Goal: Book appointment/travel/reservation

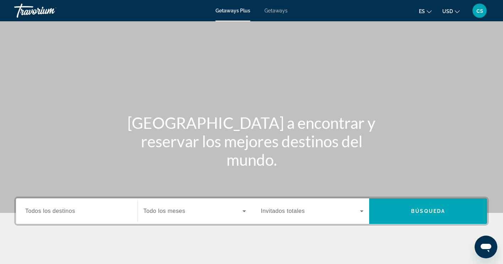
click at [266, 11] on span "Getaways" at bounding box center [275, 11] width 23 height 6
click at [79, 215] on input "Destination Todos los destinos" at bounding box center [76, 211] width 103 height 9
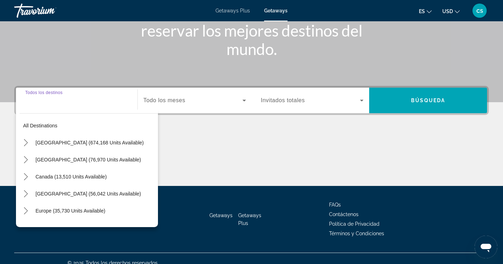
scroll to position [120, 0]
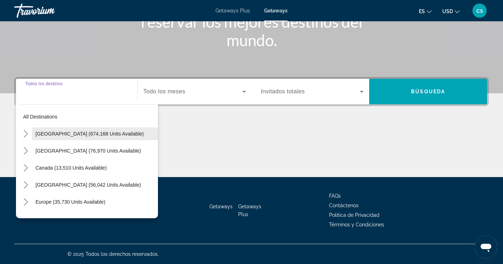
click at [32, 130] on span "Select destination: United States (674,168 units available)" at bounding box center [95, 133] width 126 height 17
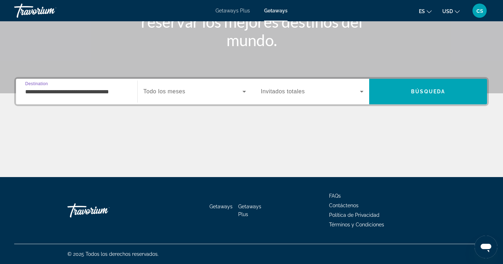
click at [61, 89] on input "**********" at bounding box center [76, 92] width 103 height 9
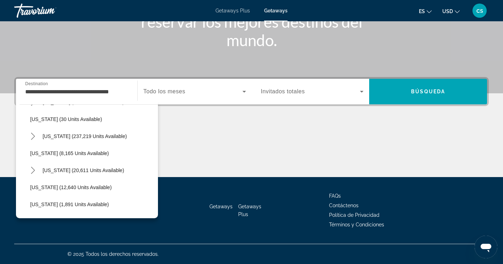
scroll to position [98, 0]
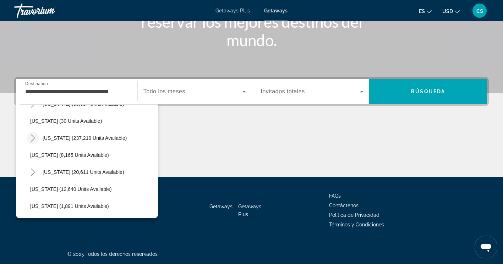
click at [33, 133] on mat-icon "Toggle Florida (237,219 units available) submenu" at bounding box center [33, 138] width 12 height 12
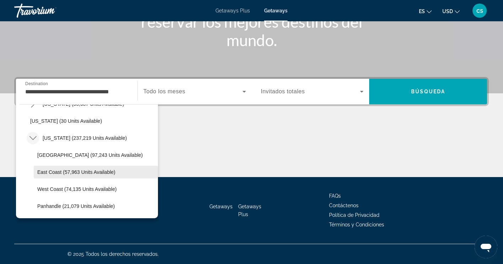
click at [99, 170] on span "East Coast (57,963 units available)" at bounding box center [76, 172] width 78 height 6
type input "**********"
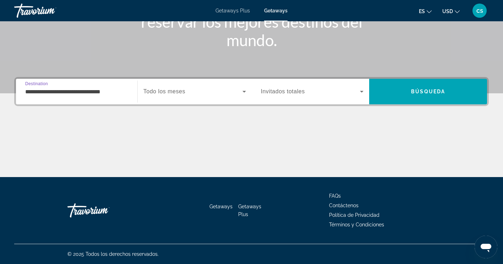
click at [187, 90] on span "Search widget" at bounding box center [192, 91] width 99 height 9
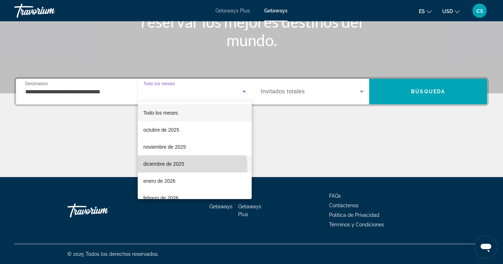
click at [188, 167] on mat-option "diciembre de 2025" at bounding box center [195, 163] width 114 height 17
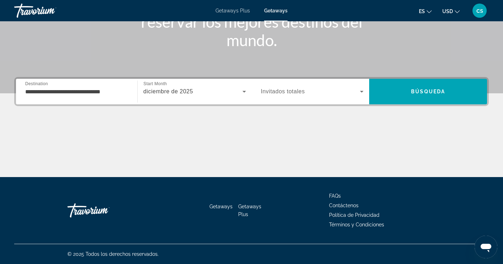
click at [298, 80] on div "Occupancy Invitados totales" at bounding box center [312, 92] width 114 height 26
click at [296, 87] on span "Search widget" at bounding box center [310, 91] width 99 height 9
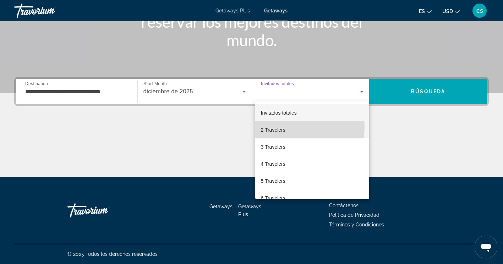
click at [279, 127] on span "2 Travelers" at bounding box center [273, 130] width 24 height 9
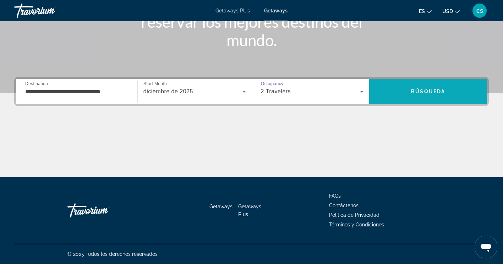
click at [420, 91] on span "Búsqueda" at bounding box center [428, 92] width 34 height 6
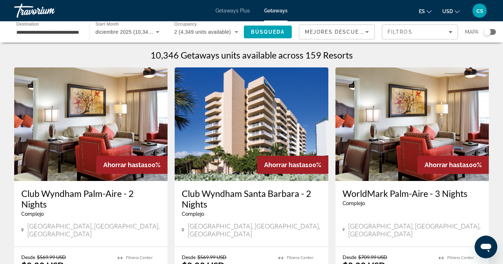
click at [493, 30] on div "Search widget" at bounding box center [490, 32] width 12 height 6
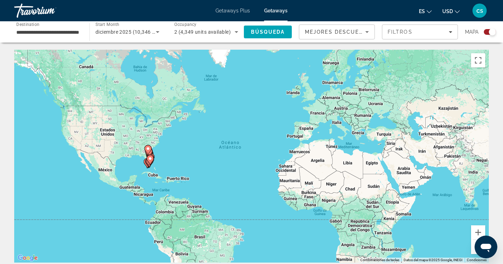
click at [151, 176] on div "Para activar la función de arrastrar con el teclado, presiona Alt + Intro. Una …" at bounding box center [251, 156] width 474 height 213
click at [150, 169] on div "Para activar la función de arrastrar con el teclado, presiona Alt + Intro. Una …" at bounding box center [251, 156] width 474 height 213
click at [148, 166] on gmp-advanced-marker "Main content" at bounding box center [149, 162] width 7 height 11
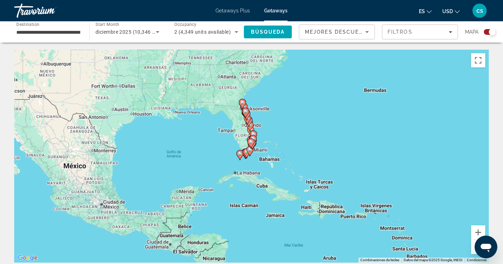
click at [148, 166] on div "Para activar la función de arrastrar con el teclado, presiona Alt + Intro. Una …" at bounding box center [251, 156] width 474 height 213
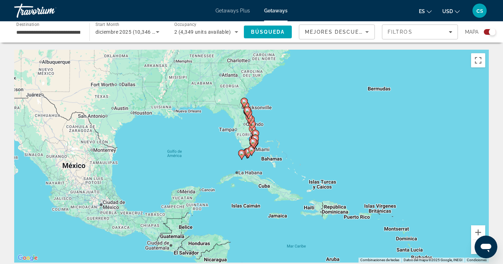
click at [245, 150] on icon "Main content" at bounding box center [248, 152] width 6 height 9
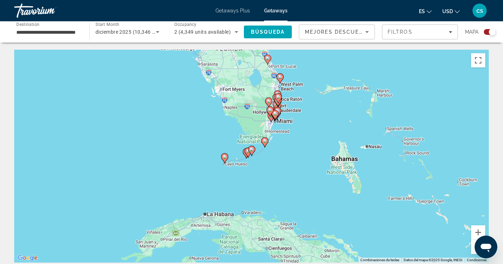
click at [302, 135] on div "Para navegar, presiona las teclas [PERSON_NAME]. Para activar la función de arr…" at bounding box center [251, 156] width 474 height 213
click at [284, 118] on div "Para activar la función de arrastrar con el teclado, presiona Alt + Intro. Una …" at bounding box center [251, 156] width 474 height 213
click at [477, 230] on button "Acercar" at bounding box center [478, 232] width 14 height 14
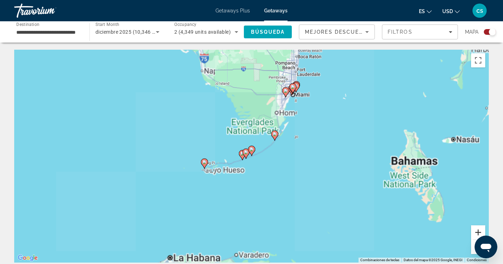
click at [477, 230] on button "Acercar" at bounding box center [478, 232] width 14 height 14
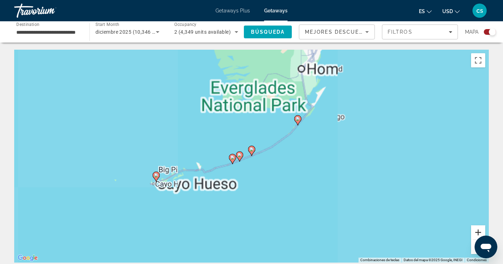
click at [477, 230] on button "Acercar" at bounding box center [478, 232] width 14 height 14
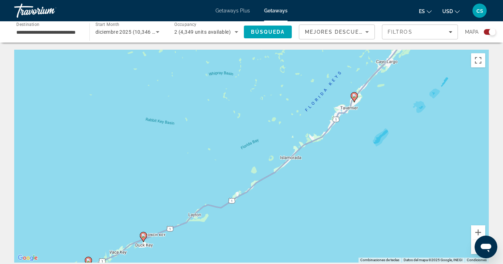
drag, startPoint x: 402, startPoint y: 97, endPoint x: 281, endPoint y: 199, distance: 158.6
click at [281, 199] on div "Para activar la función de arrastrar con el teclado, presiona Alt + Intro. Una …" at bounding box center [251, 156] width 474 height 213
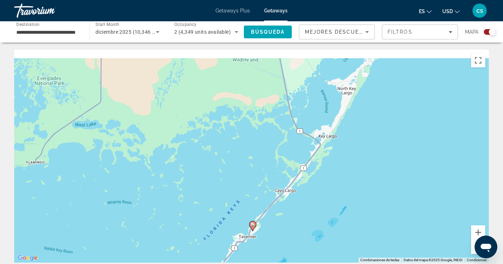
drag, startPoint x: 346, startPoint y: 95, endPoint x: 268, endPoint y: 187, distance: 120.0
click at [268, 187] on div "Para activar la función de arrastrar con el teclado, presiona Alt + Intro. Una …" at bounding box center [251, 156] width 474 height 213
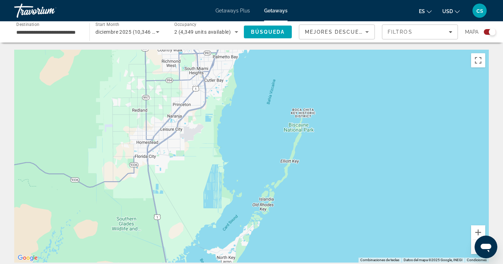
drag, startPoint x: 337, startPoint y: 110, endPoint x: 255, endPoint y: 224, distance: 140.4
click at [255, 224] on div "Para activar la función de arrastrar con el teclado, presiona Alt + Intro. Una …" at bounding box center [251, 156] width 474 height 213
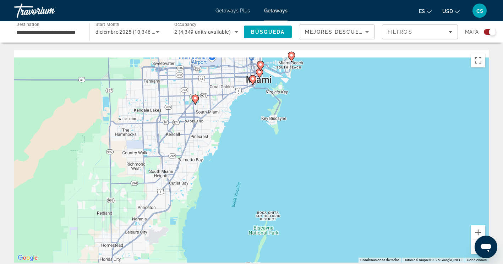
drag, startPoint x: 234, startPoint y: 73, endPoint x: 214, endPoint y: 171, distance: 99.7
click at [214, 171] on div "Para activar la función de arrastrar con el teclado, presiona Alt + Intro. Una …" at bounding box center [251, 156] width 474 height 213
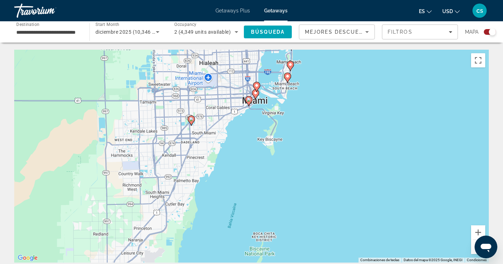
click at [287, 76] on image "Main content" at bounding box center [287, 76] width 4 height 4
type input "**********"
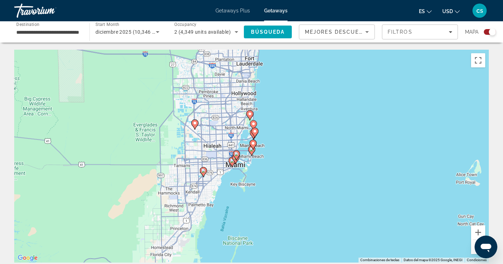
click at [251, 151] on image "Main content" at bounding box center [251, 149] width 4 height 4
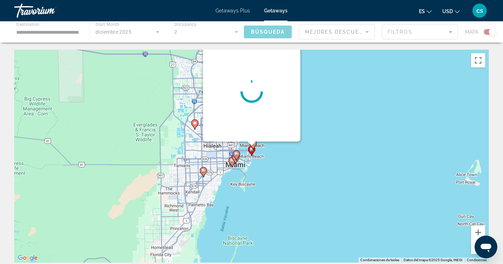
click at [251, 151] on image "Main content" at bounding box center [251, 149] width 4 height 4
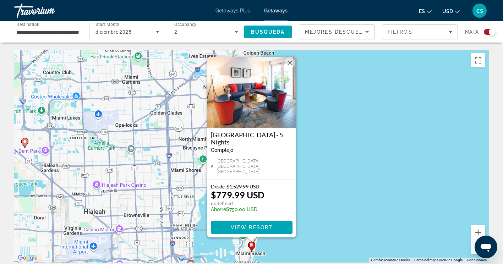
click at [287, 65] on button "Cerrar" at bounding box center [289, 62] width 11 height 11
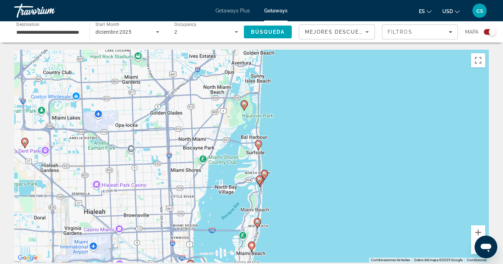
click at [256, 221] on image "Main content" at bounding box center [257, 222] width 4 height 4
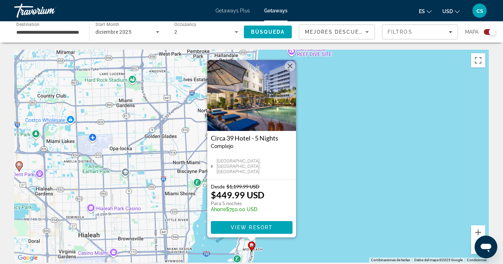
click at [331, 205] on div "Para activar la función de arrastrar con el teclado, presiona Alt + Intro. Una …" at bounding box center [251, 156] width 474 height 213
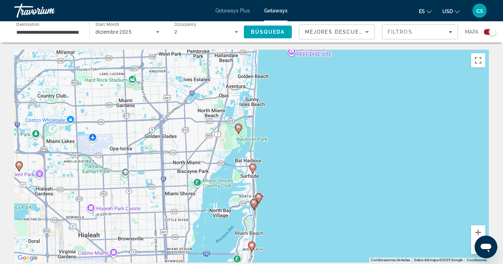
click at [254, 200] on icon "Main content" at bounding box center [253, 203] width 6 height 9
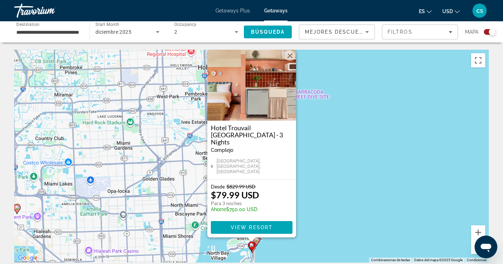
click at [288, 61] on button "Cerrar" at bounding box center [289, 55] width 11 height 11
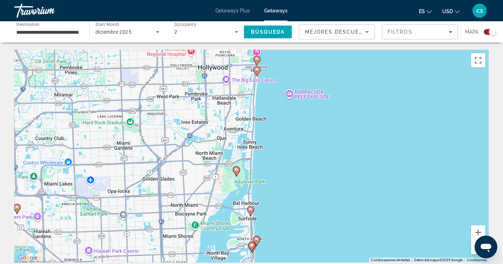
click at [239, 173] on gmp-advanced-marker "Main content" at bounding box center [236, 171] width 7 height 11
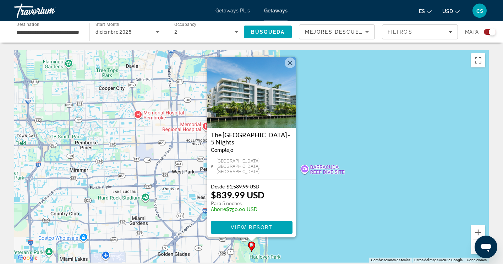
click at [343, 242] on div "Para activar la función de arrastrar con el teclado, presiona Alt + Intro. Una …" at bounding box center [251, 156] width 474 height 213
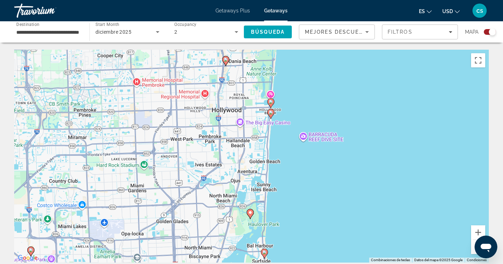
drag, startPoint x: 280, startPoint y: 192, endPoint x: 283, endPoint y: 151, distance: 41.3
click at [283, 151] on div "Para activar la función de arrastrar con el teclado, presiona Alt + Intro. Una …" at bounding box center [251, 156] width 474 height 213
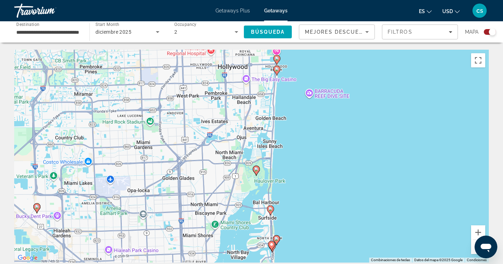
click at [269, 209] on image "Main content" at bounding box center [270, 209] width 4 height 4
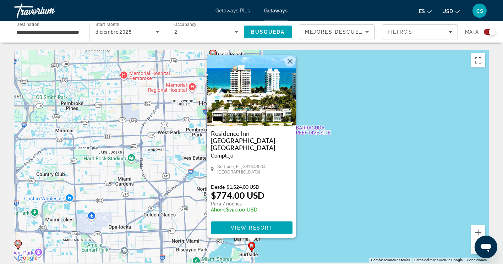
click at [290, 66] on button "Cerrar" at bounding box center [289, 61] width 11 height 11
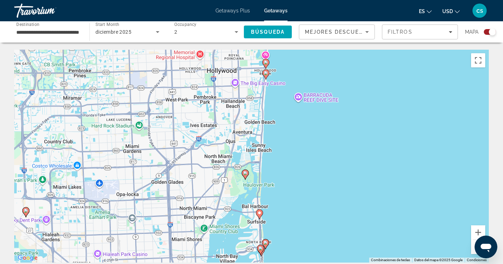
drag, startPoint x: 265, startPoint y: 190, endPoint x: 287, endPoint y: 105, distance: 87.8
click at [287, 105] on div "Para activar la función de arrastrar con el teclado, presiona Alt + Intro. Una …" at bounding box center [251, 156] width 474 height 213
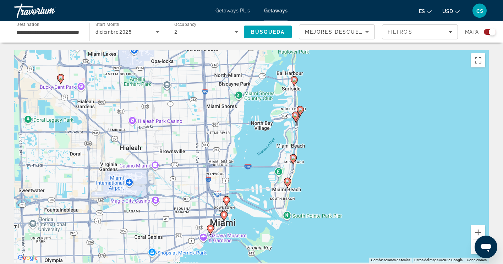
click at [300, 111] on image "Main content" at bounding box center [300, 109] width 4 height 4
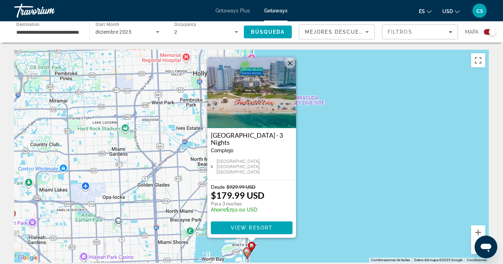
click at [328, 170] on div "Para activar la función de arrastrar con el teclado, presiona Alt + Intro. Una …" at bounding box center [251, 156] width 474 height 213
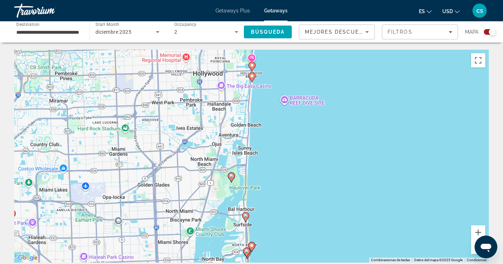
click at [252, 244] on image "Main content" at bounding box center [251, 245] width 4 height 4
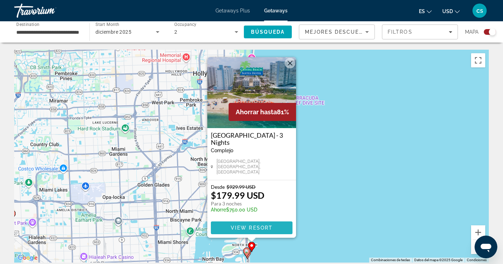
click at [246, 223] on span "Main content" at bounding box center [252, 227] width 82 height 17
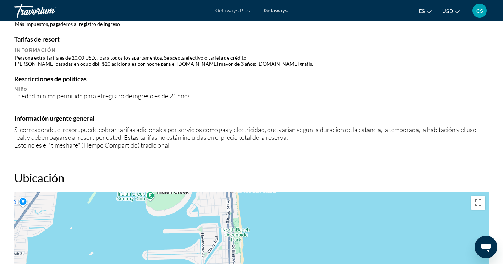
scroll to position [709, 0]
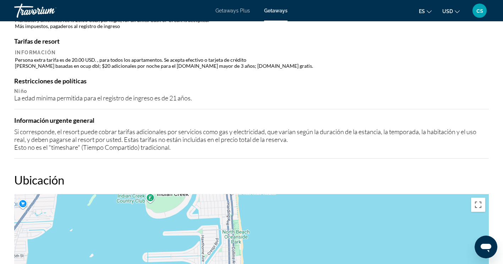
click at [157, 62] on td "Persona extra tarifa es de 20.00 USD. , para todos los apartamentos. Se acepta …" at bounding box center [251, 62] width 473 height 13
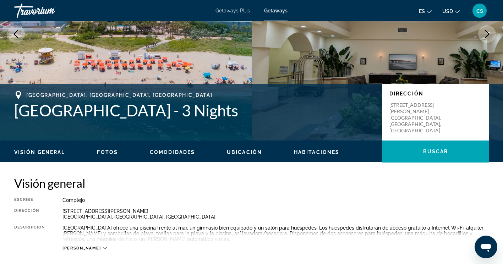
scroll to position [0, 0]
